Goal: Task Accomplishment & Management: Complete application form

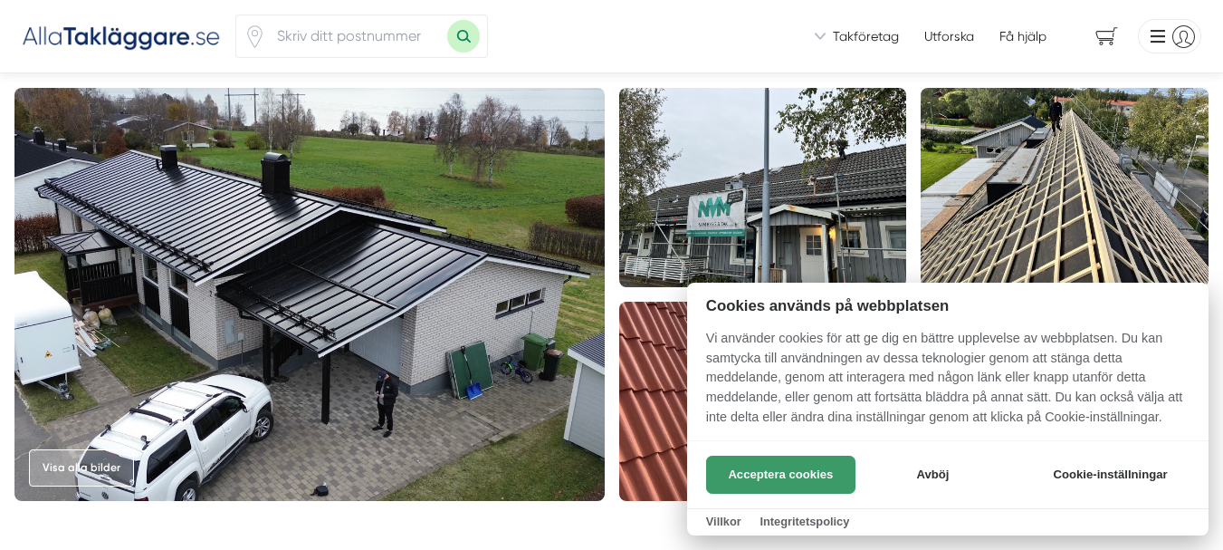
click at [798, 470] on button "Acceptera cookies" at bounding box center [780, 474] width 149 height 38
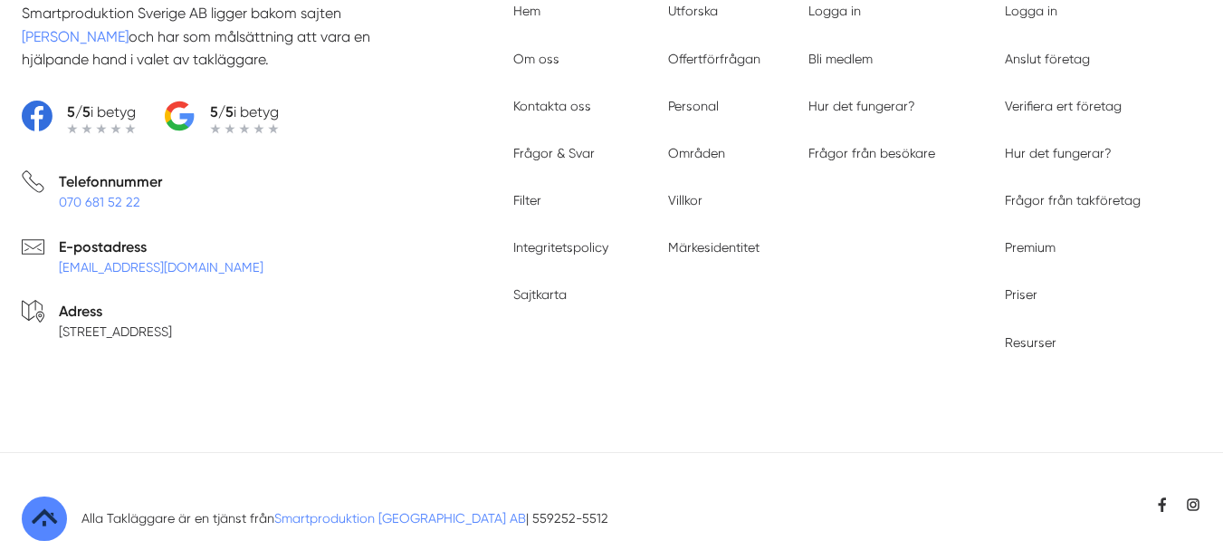
scroll to position [3514, 0]
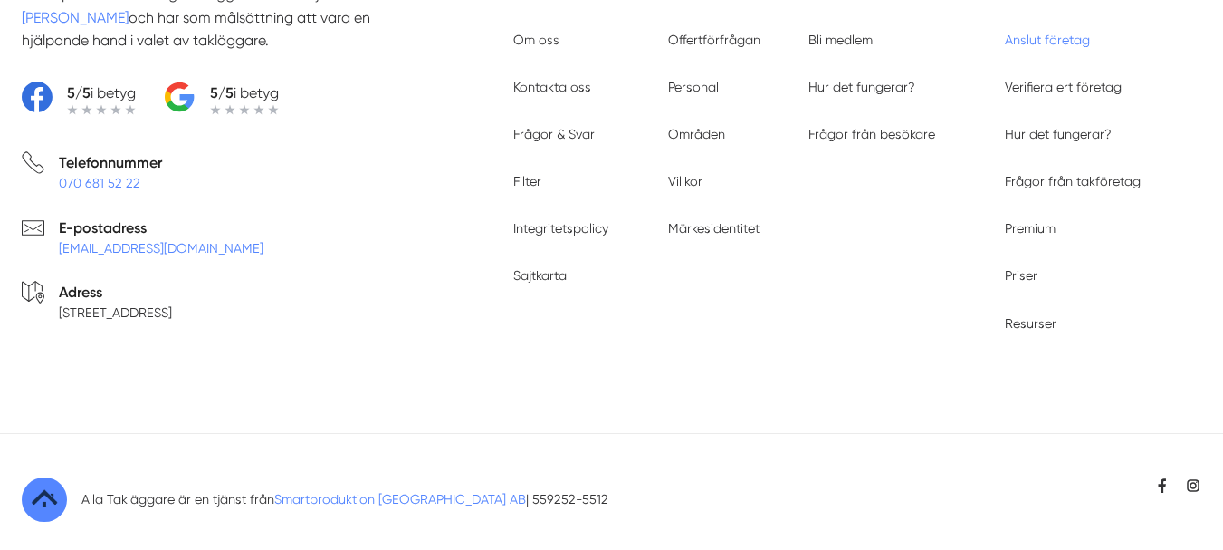
click at [1069, 33] on link "Anslut företag" at bounding box center [1047, 40] width 85 height 14
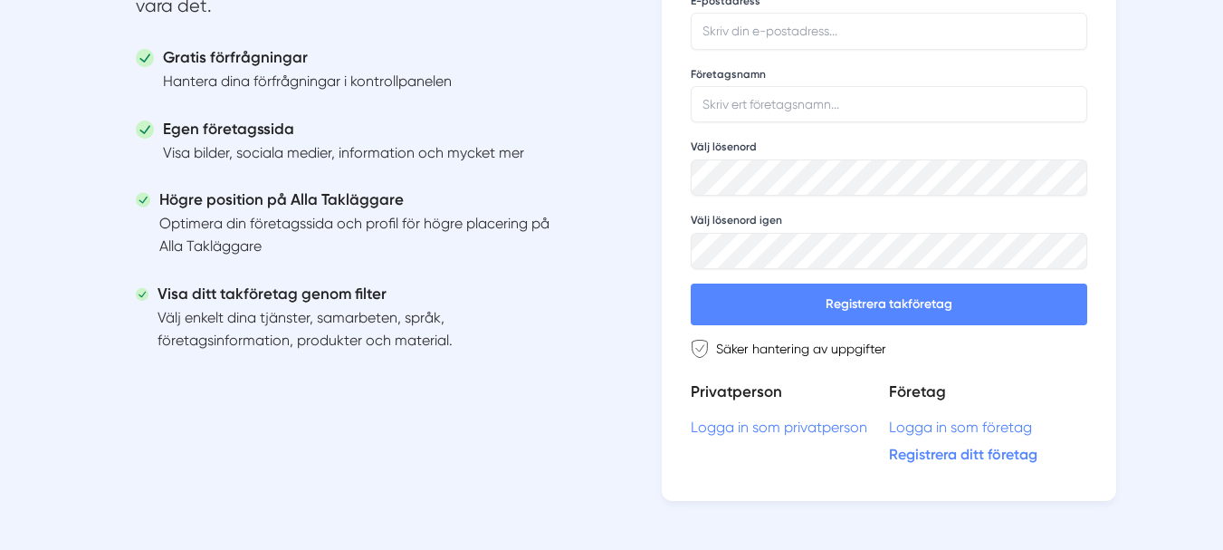
scroll to position [362, 0]
